Goal: Transaction & Acquisition: Obtain resource

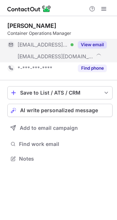
scroll to position [154, 117]
click at [80, 44] on button "View email" at bounding box center [92, 44] width 29 height 7
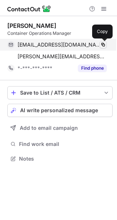
click at [105, 45] on span at bounding box center [104, 45] width 6 height 6
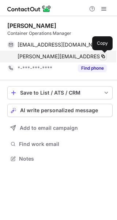
click at [101, 57] on span at bounding box center [104, 57] width 6 height 6
